Goal: Transaction & Acquisition: Book appointment/travel/reservation

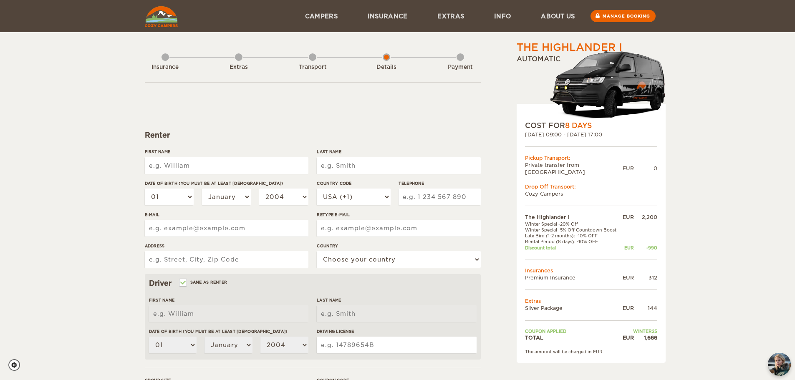
click at [531, 298] on td "Extras" at bounding box center [591, 301] width 132 height 7
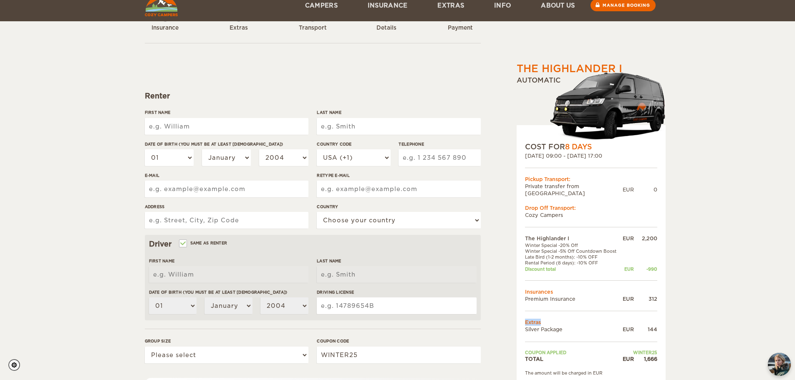
scroll to position [162, 0]
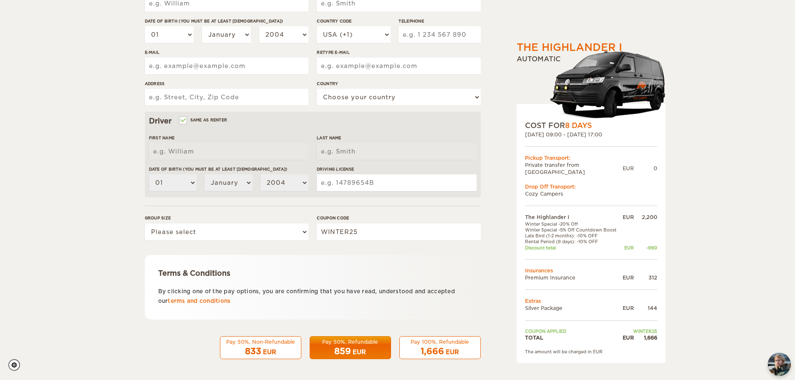
click at [559, 305] on td "Silver Package" at bounding box center [573, 308] width 96 height 7
copy tr "Silver Package"
click at [774, 367] on img "chat-button" at bounding box center [779, 364] width 25 height 25
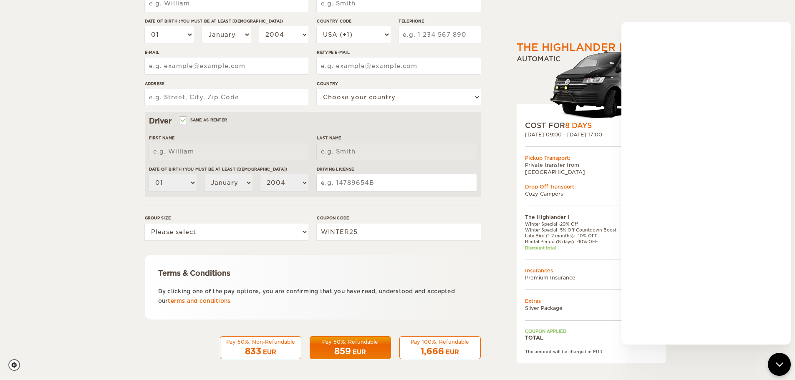
click at [562, 165] on td "Private transfer from [GEOGRAPHIC_DATA]" at bounding box center [574, 169] width 98 height 14
click at [774, 365] on icon "chat-button" at bounding box center [779, 364] width 11 height 11
